Goal: Task Accomplishment & Management: Manage account settings

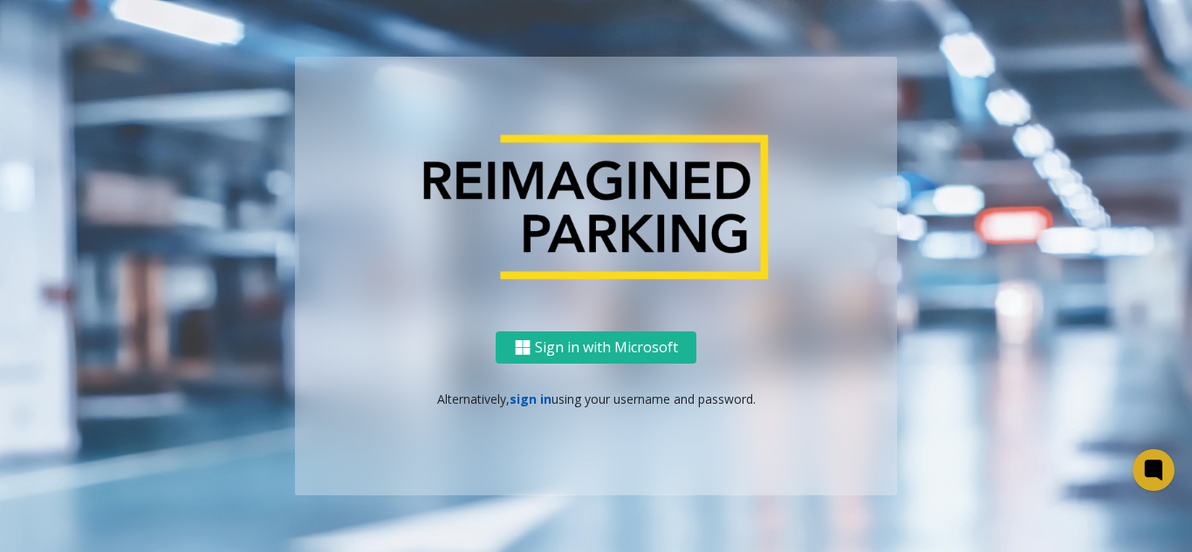
click at [543, 397] on link "sign in" at bounding box center [531, 399] width 42 height 17
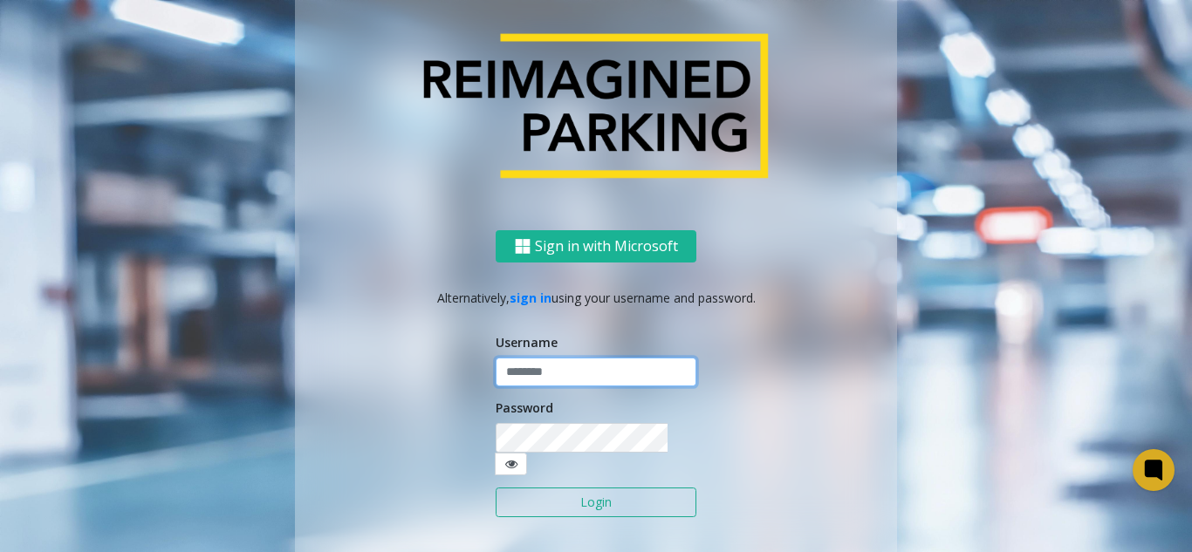
click at [514, 385] on input "text" at bounding box center [596, 373] width 201 height 30
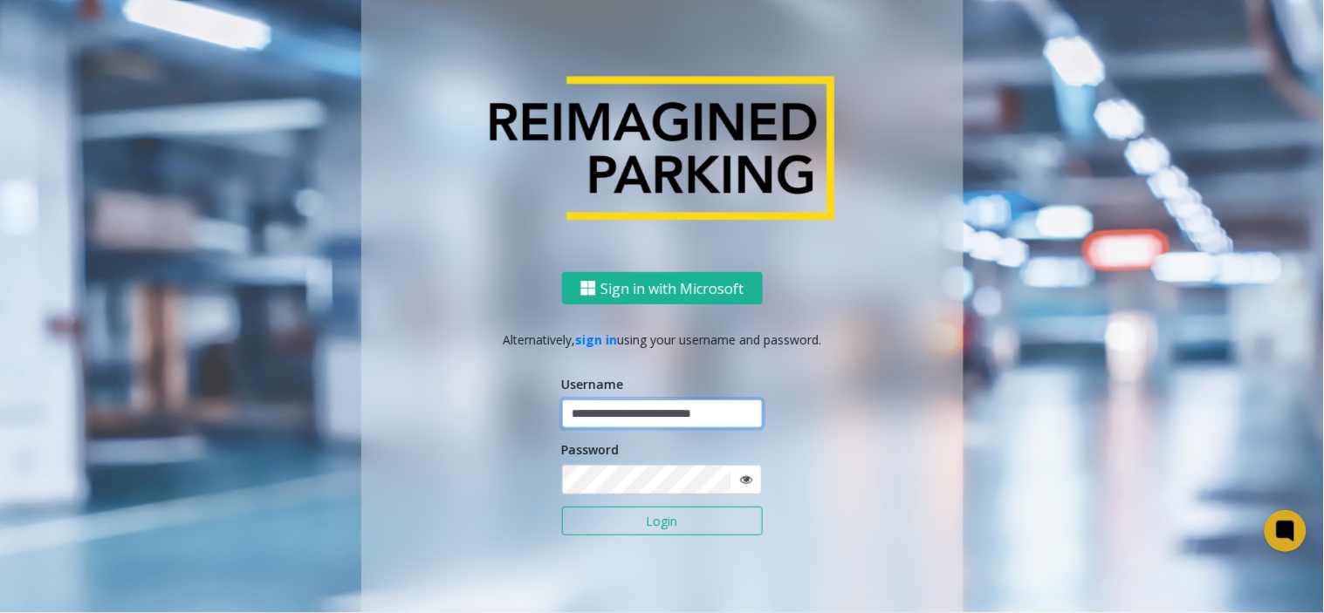
type input "**********"
click at [562, 507] on button "Login" at bounding box center [662, 522] width 201 height 30
